Goal: Book appointment/travel/reservation

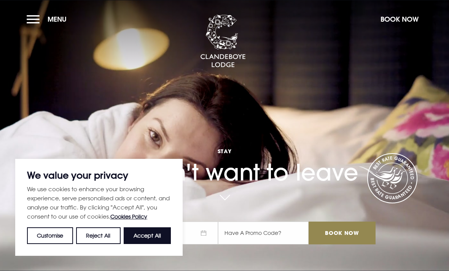
click at [159, 239] on button "Accept All" at bounding box center [147, 236] width 47 height 17
checkbox input "true"
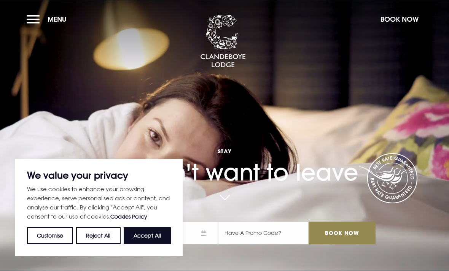
checkbox input "true"
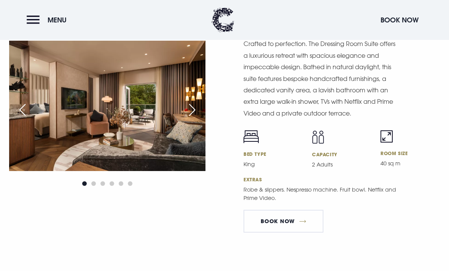
scroll to position [1254, 0]
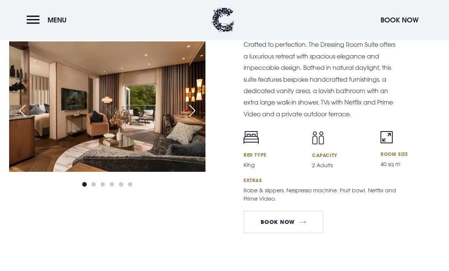
click at [286, 234] on link "BOOK NOW" at bounding box center [284, 222] width 80 height 23
